Goal: Task Accomplishment & Management: Manage account settings

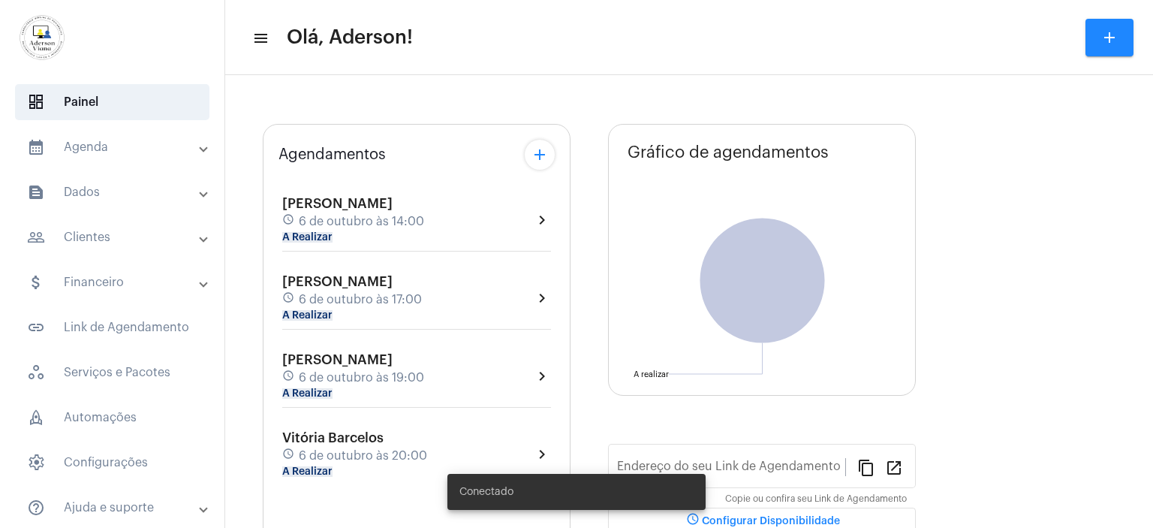
type input "[URL][DOMAIN_NAME][PERSON_NAME]"
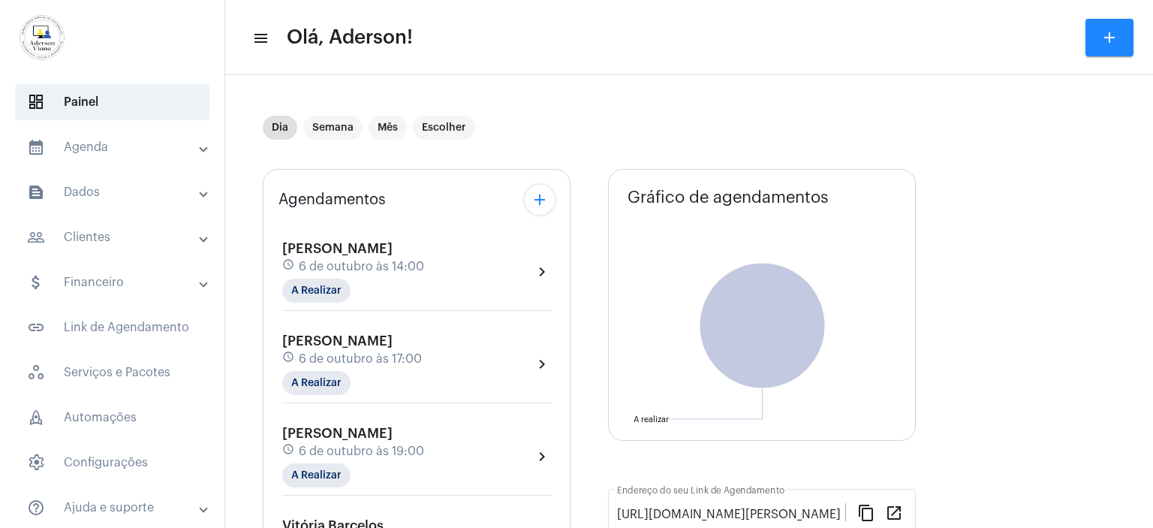
click at [98, 239] on mat-panel-title "people_outline Clientes" at bounding box center [113, 237] width 173 height 18
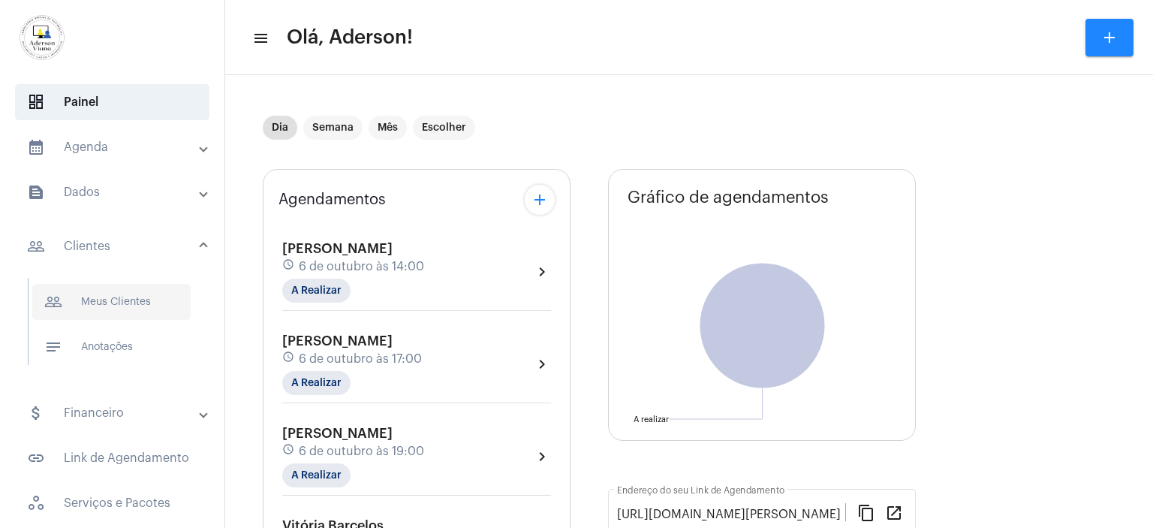
click at [116, 300] on span "people_outline Meus Clientes" at bounding box center [111, 302] width 158 height 36
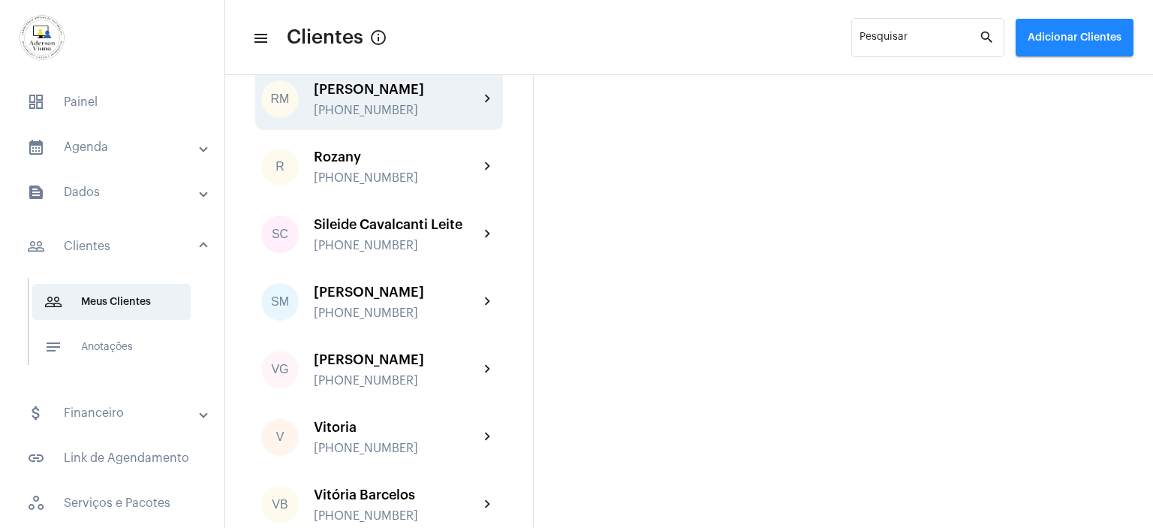
scroll to position [2568, 0]
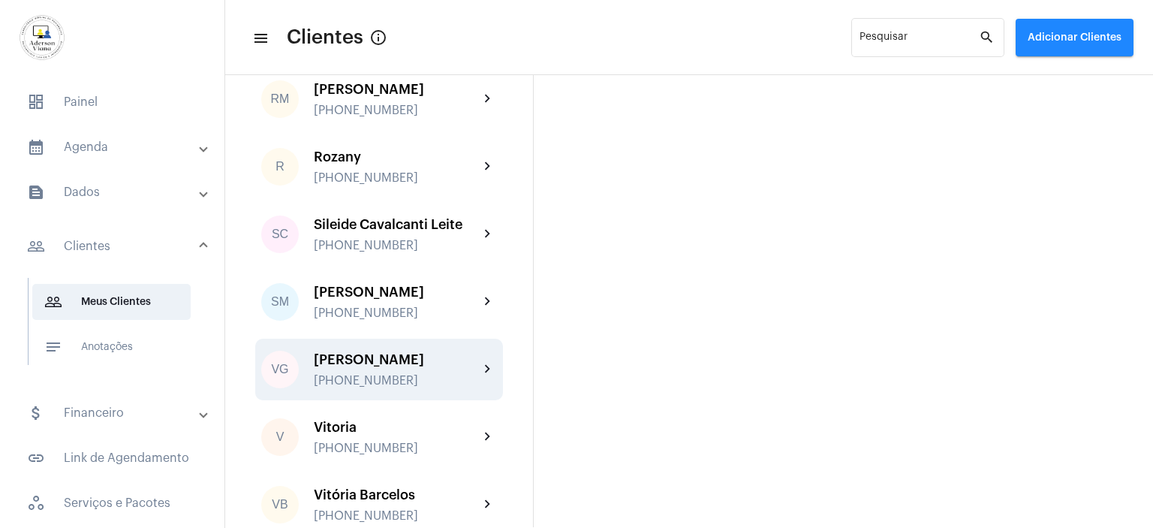
click at [387, 374] on div "[PHONE_NUMBER]" at bounding box center [396, 381] width 165 height 14
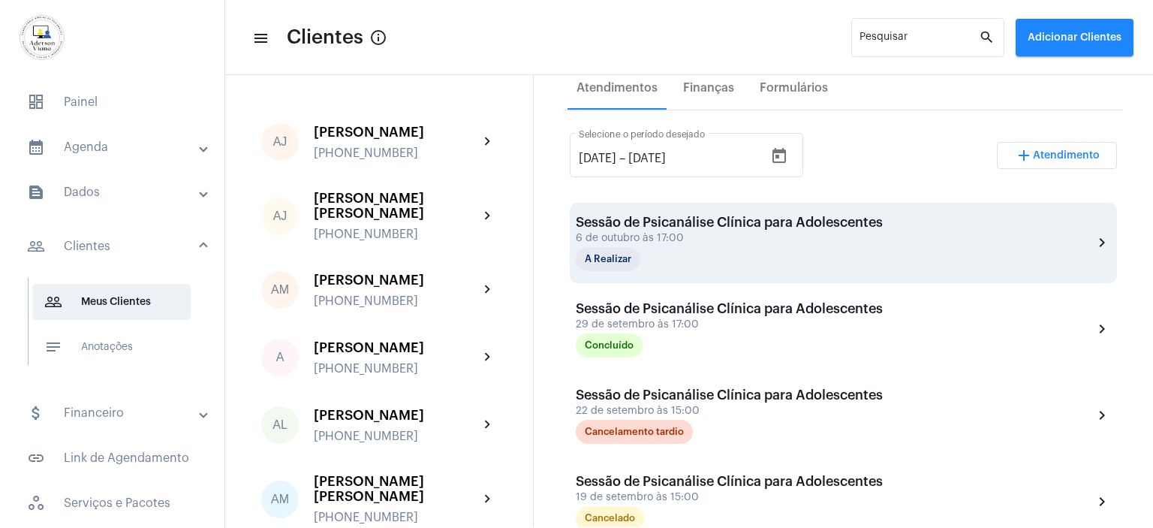
scroll to position [300, 0]
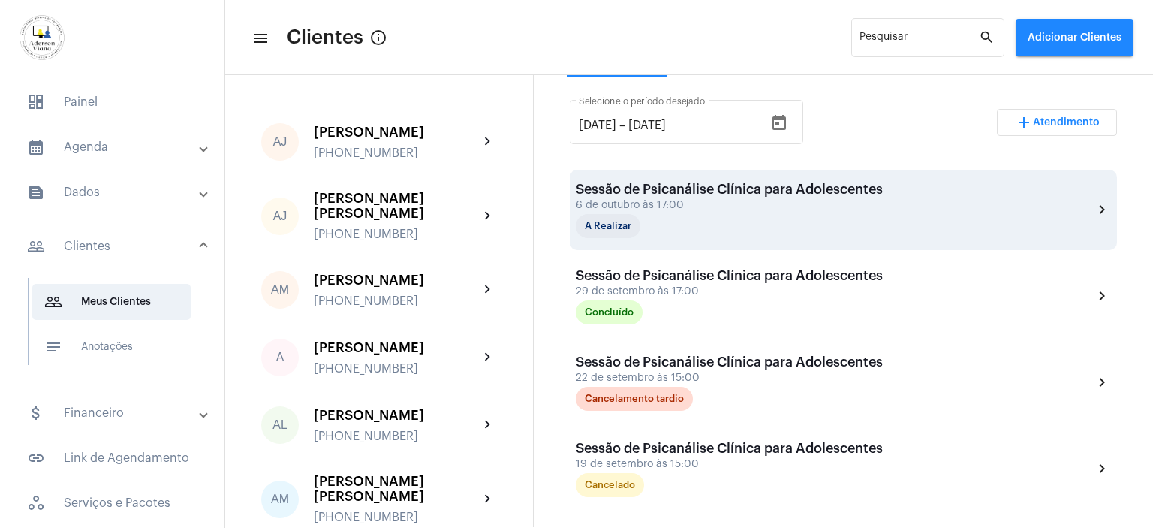
click at [739, 221] on div "Sessão de Psicanálise Clínica para Adolescentes 6 de outubro às 17:00 A Realizar" at bounding box center [729, 210] width 307 height 56
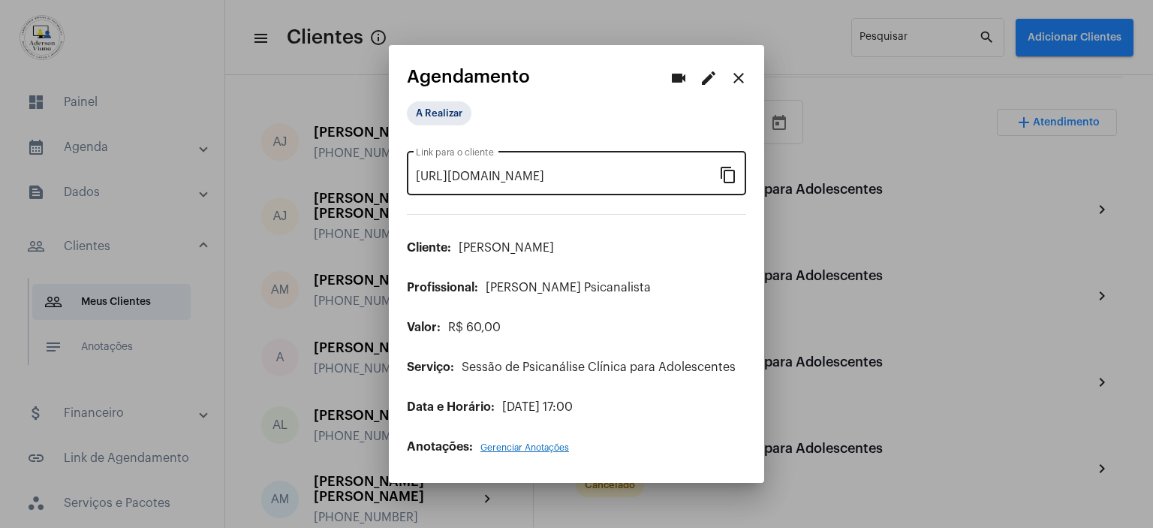
click at [730, 179] on mat-icon "content_copy" at bounding box center [728, 174] width 18 height 18
